Goal: Task Accomplishment & Management: Manage account settings

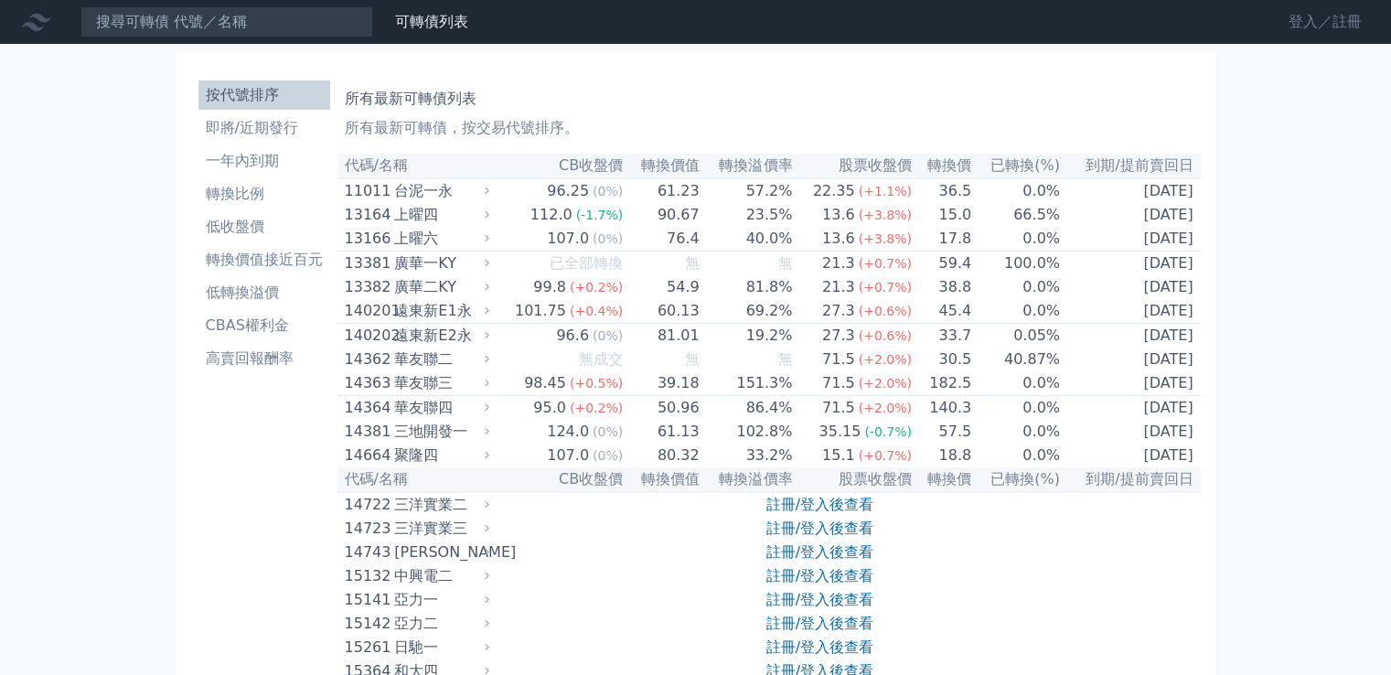
click at [1306, 23] on link "登入／註冊" at bounding box center [1325, 21] width 102 height 29
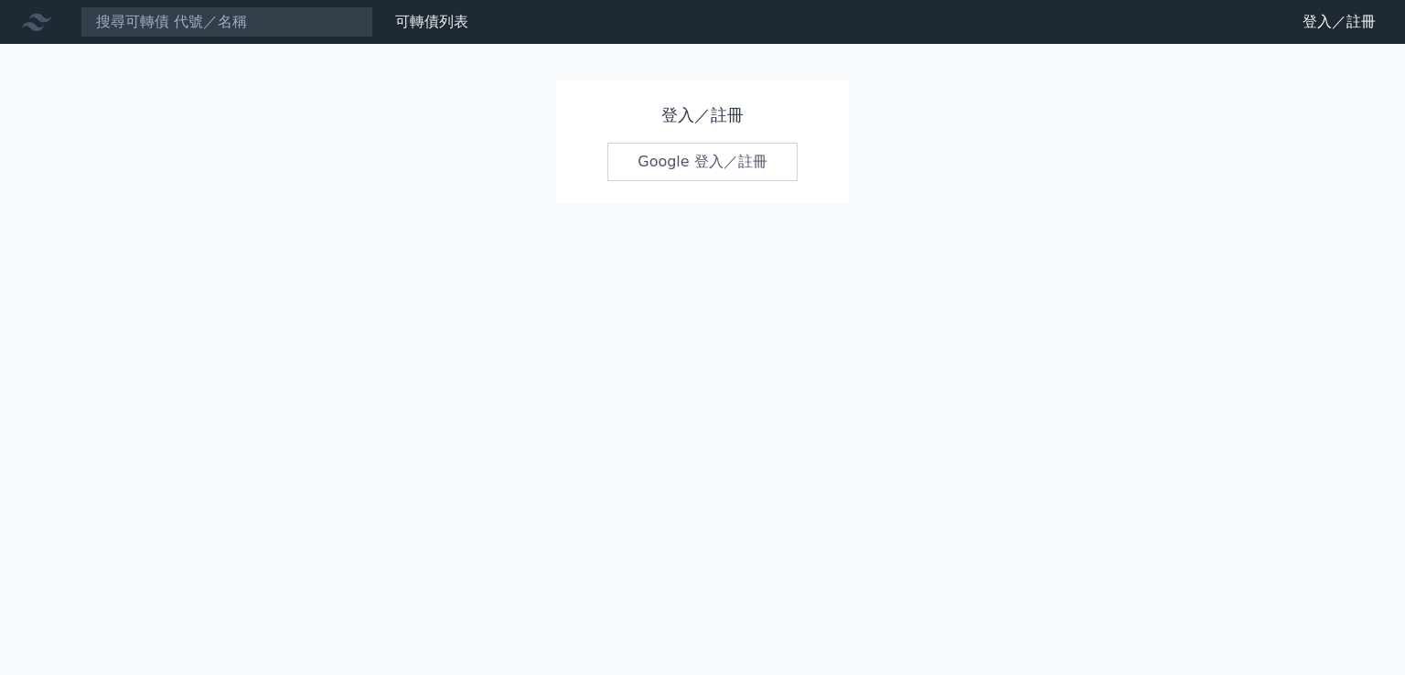
click at [712, 166] on link "Google 登入／註冊" at bounding box center [702, 162] width 190 height 38
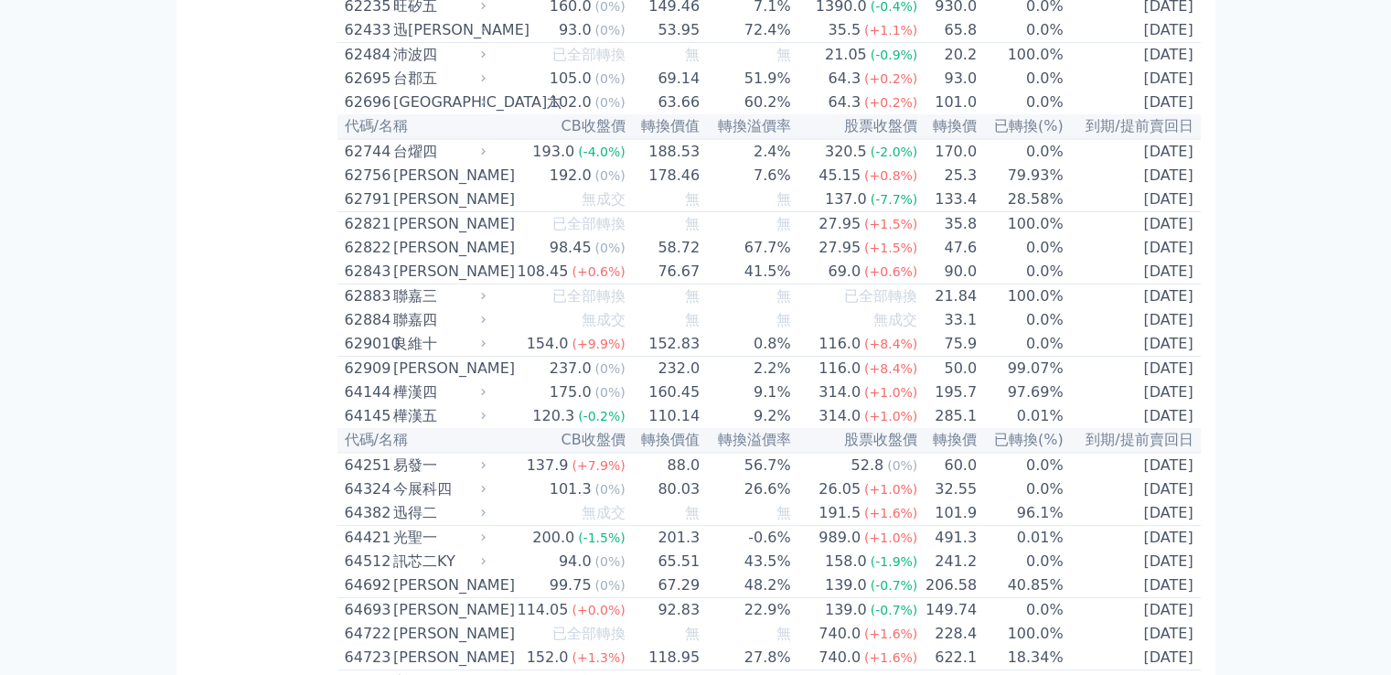
scroll to position [10851, 0]
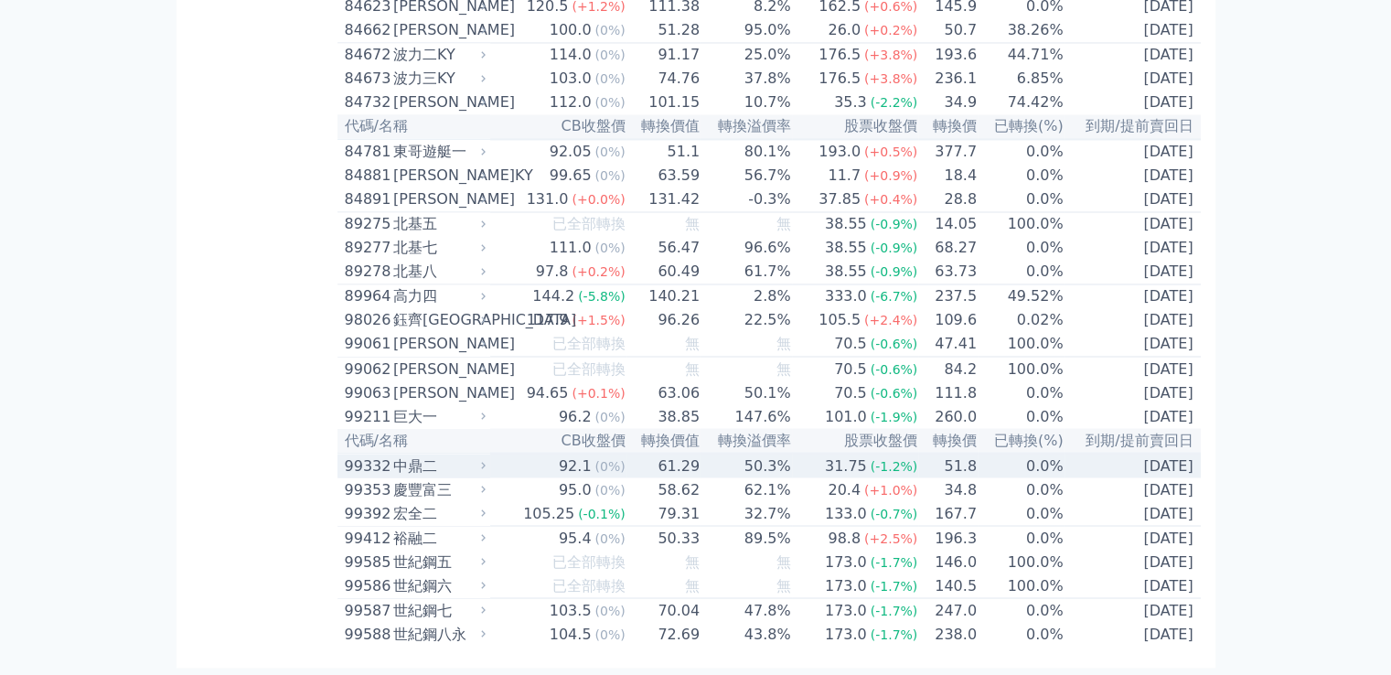
click at [428, 455] on div "中鼎二" at bounding box center [437, 466] width 89 height 22
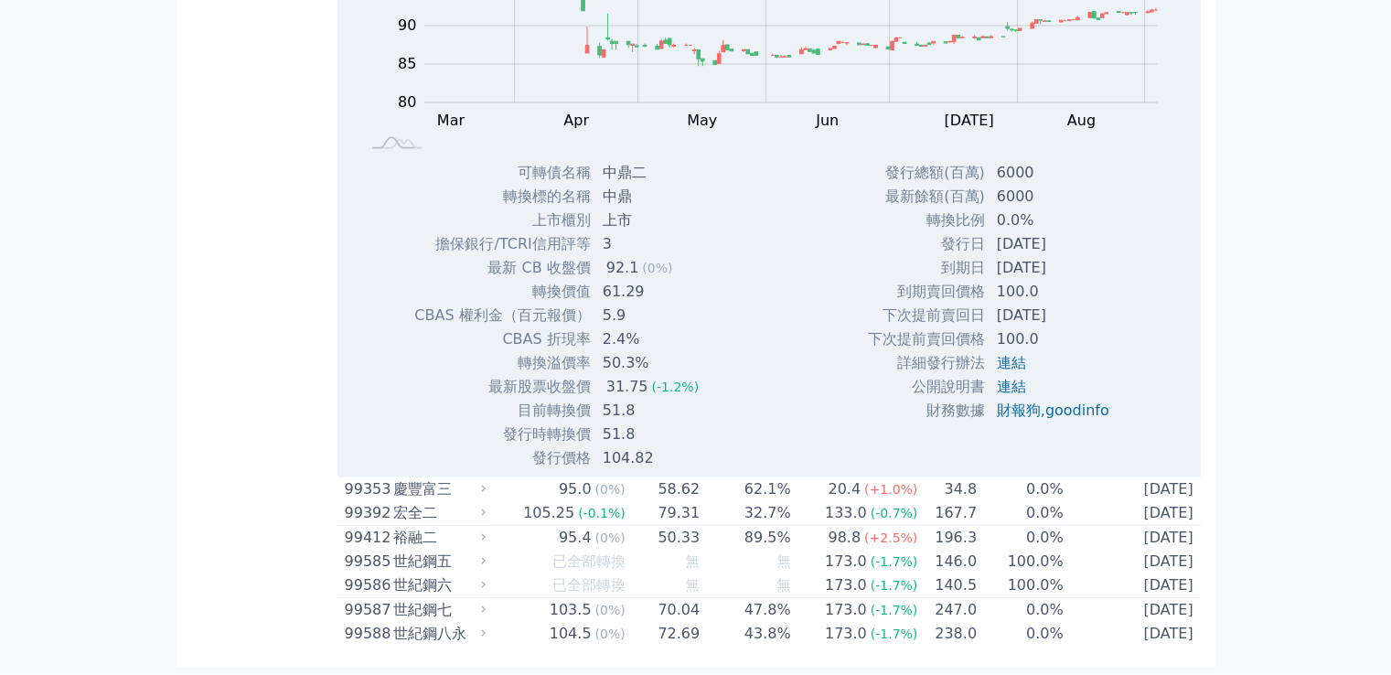
scroll to position [11253, 0]
